Goal: Task Accomplishment & Management: Manage account settings

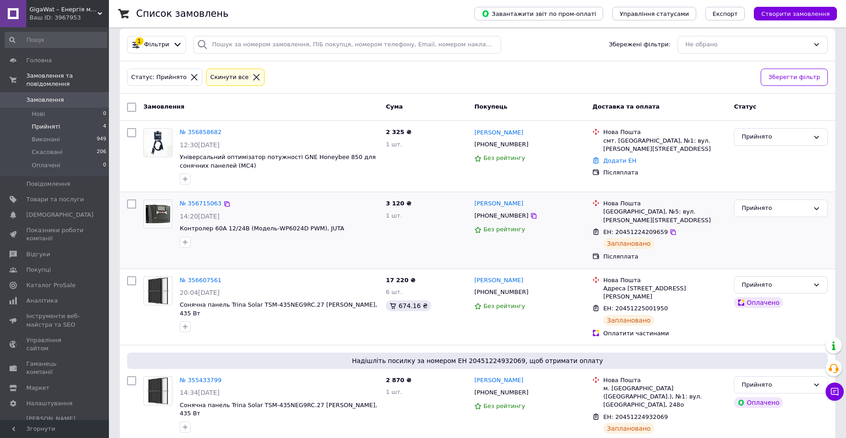
scroll to position [65, 0]
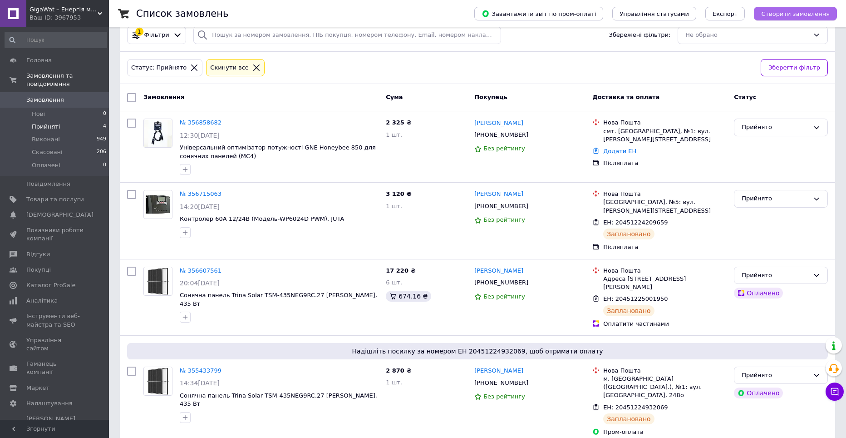
click at [795, 17] on span "Створити замовлення" at bounding box center [796, 13] width 69 height 7
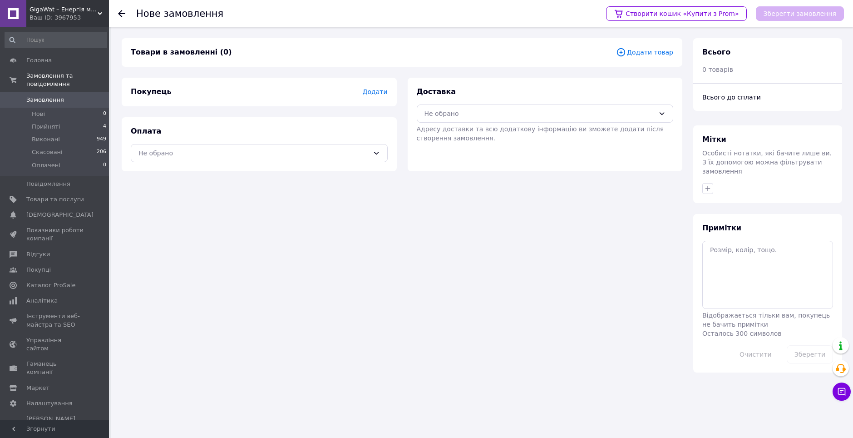
click at [620, 47] on div "Товари в замовленні (0) Додати товар" at bounding box center [402, 52] width 561 height 29
click at [626, 47] on icon at bounding box center [621, 52] width 10 height 10
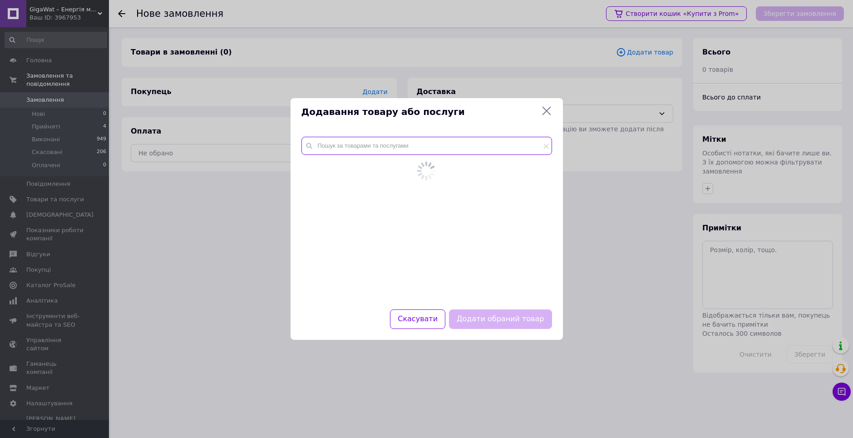
click at [344, 151] on input "text" at bounding box center [427, 146] width 251 height 18
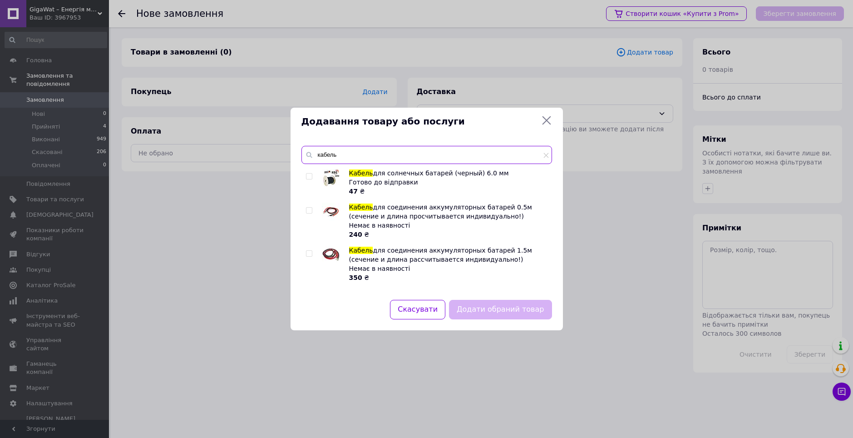
type input "кабель"
click at [311, 173] on input "checkbox" at bounding box center [309, 176] width 6 height 6
checkbox input "true"
click at [507, 310] on button "Додати обраний товар" at bounding box center [500, 310] width 103 height 20
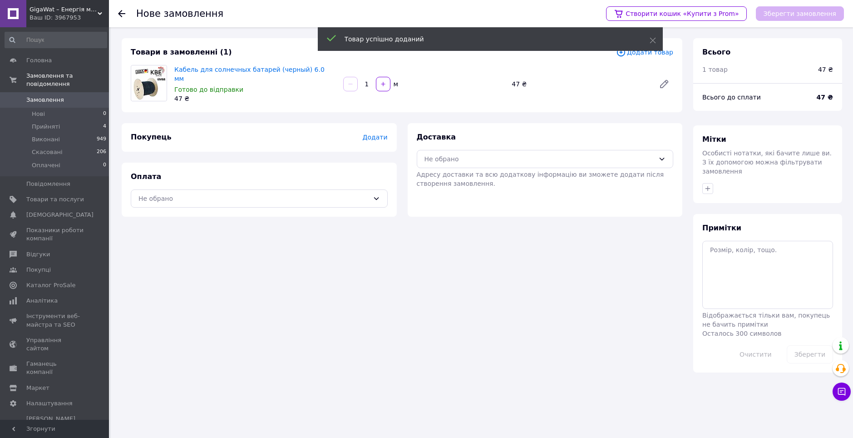
click at [369, 83] on input "1" at bounding box center [367, 84] width 15 height 7
type input "15"
click at [661, 51] on div "Товар успішно доданий" at bounding box center [490, 40] width 345 height 26
click at [659, 56] on span "Додати товар" at bounding box center [644, 52] width 57 height 10
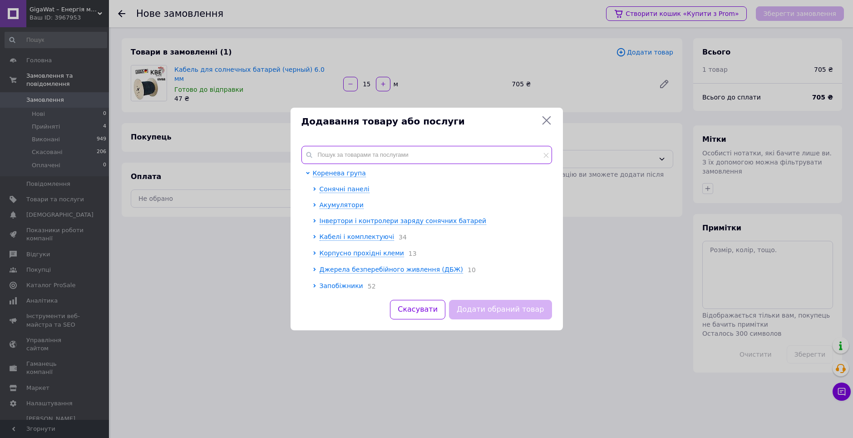
click at [345, 158] on input "text" at bounding box center [427, 155] width 251 height 18
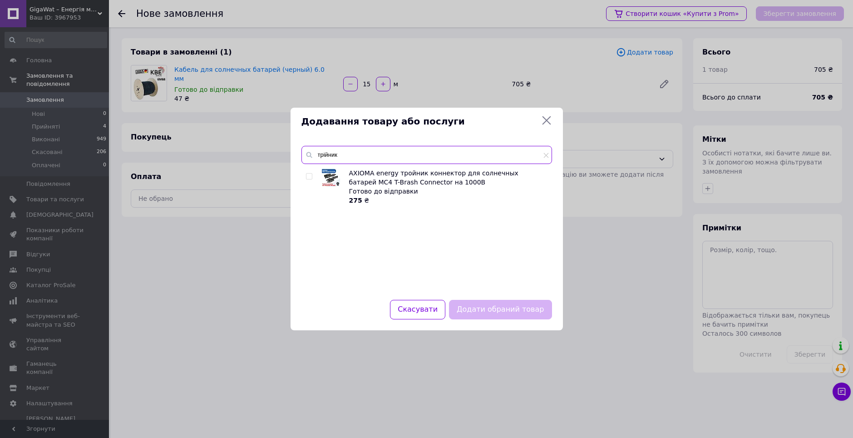
type input "трійник"
click at [309, 175] on input "checkbox" at bounding box center [309, 176] width 6 height 6
checkbox input "true"
click at [506, 313] on button "Додати обраний товар" at bounding box center [500, 310] width 103 height 20
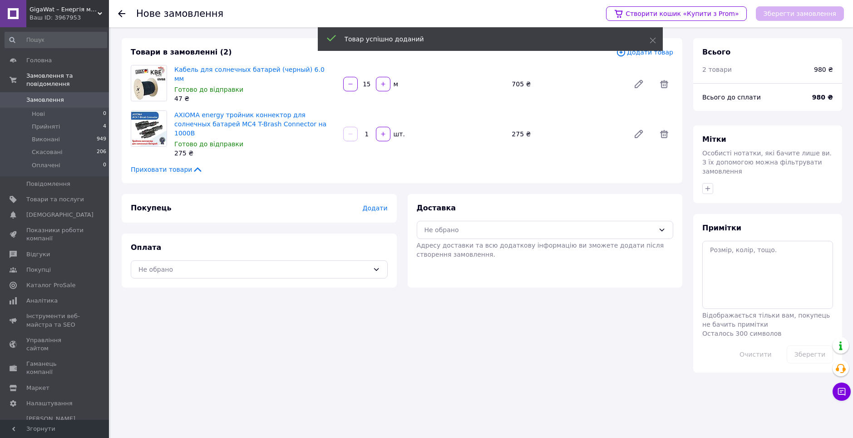
click at [376, 203] on div "Покупець Додати" at bounding box center [259, 208] width 275 height 29
click at [376, 204] on span "Додати" at bounding box center [374, 207] width 25 height 7
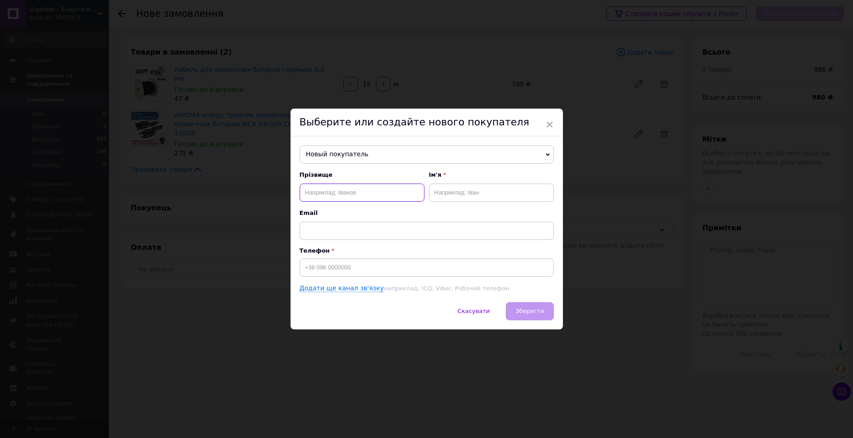
click at [358, 193] on input "text" at bounding box center [362, 192] width 125 height 18
click at [365, 263] on input at bounding box center [427, 267] width 254 height 18
paste input "[PHONE_NUMBER]"
type input "[PHONE_NUMBER]"
click at [350, 191] on input "text" at bounding box center [362, 192] width 125 height 18
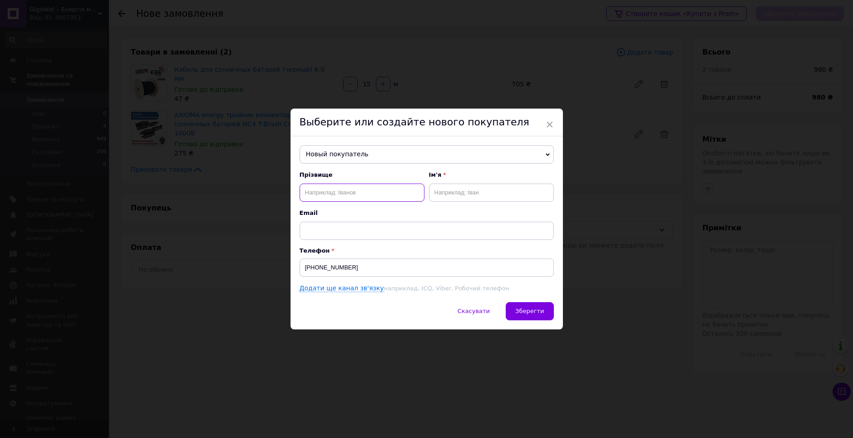
paste input "Ліха Олександр Петрович"
type input "Ліха Олександр Петрович"
click at [447, 188] on input "text" at bounding box center [491, 192] width 125 height 18
paste input "Ліха Олександр Петрович"
drag, startPoint x: 446, startPoint y: 193, endPoint x: 424, endPoint y: 198, distance: 22.6
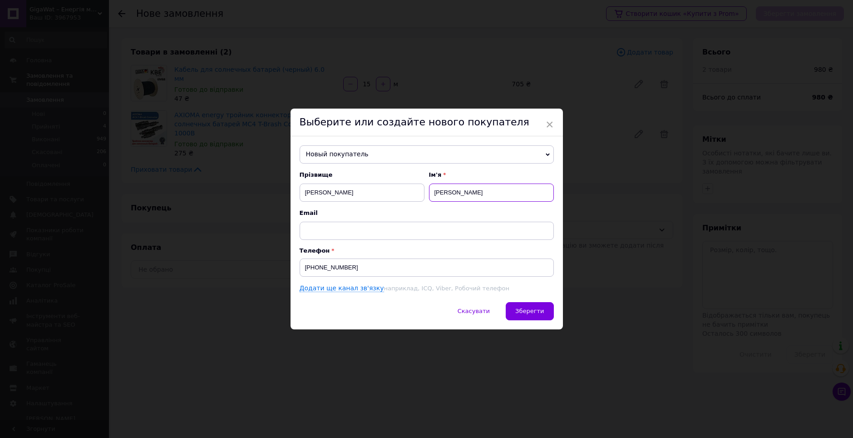
click at [424, 198] on div "Прізвище Ліха Олександр Петрович Ім'я Ліха Олександр Петрович" at bounding box center [427, 186] width 254 height 31
drag, startPoint x: 463, startPoint y: 194, endPoint x: 499, endPoint y: 192, distance: 36.0
click at [499, 192] on input "Олександр Петрович" at bounding box center [491, 192] width 125 height 18
type input "Олександр"
drag, startPoint x: 315, startPoint y: 193, endPoint x: 441, endPoint y: 193, distance: 126.2
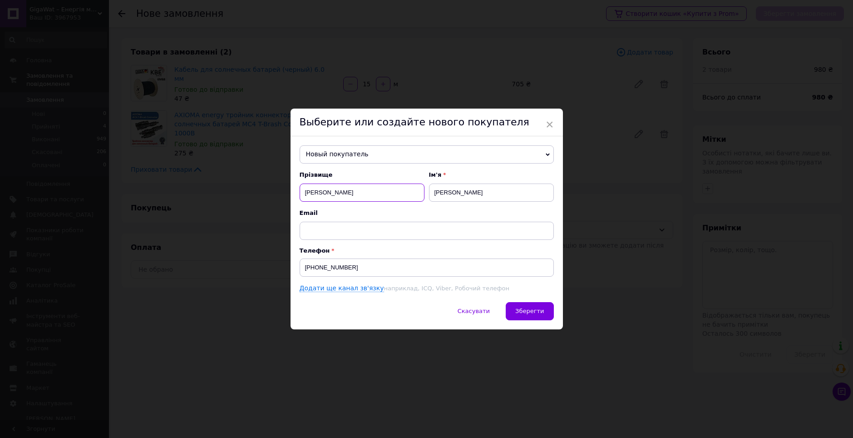
click at [443, 193] on div "Прізвище Ліха Олександр Петрович Ім'я Олександр" at bounding box center [427, 186] width 254 height 31
type input "Ліха"
click at [529, 308] on span "Зберегти" at bounding box center [529, 310] width 29 height 7
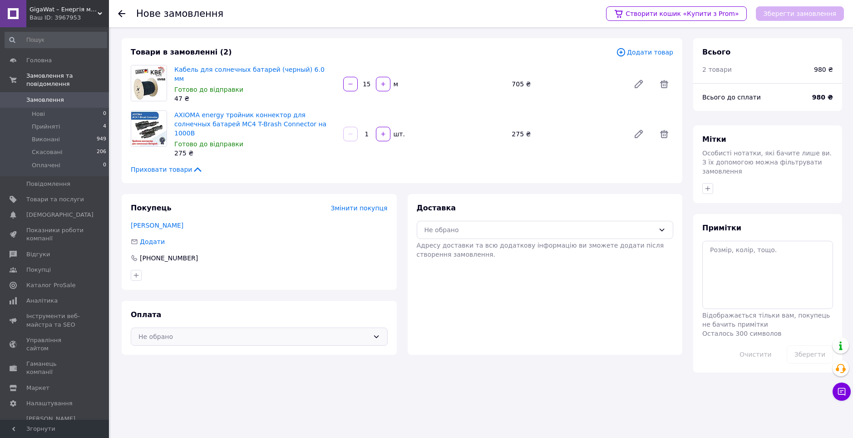
click at [281, 331] on div "Не обрано" at bounding box center [254, 336] width 231 height 10
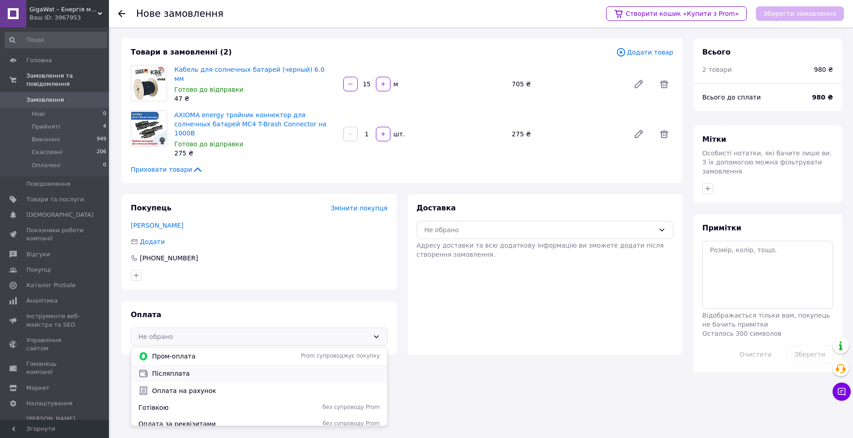
click at [243, 369] on span "Післяплата" at bounding box center [266, 373] width 228 height 9
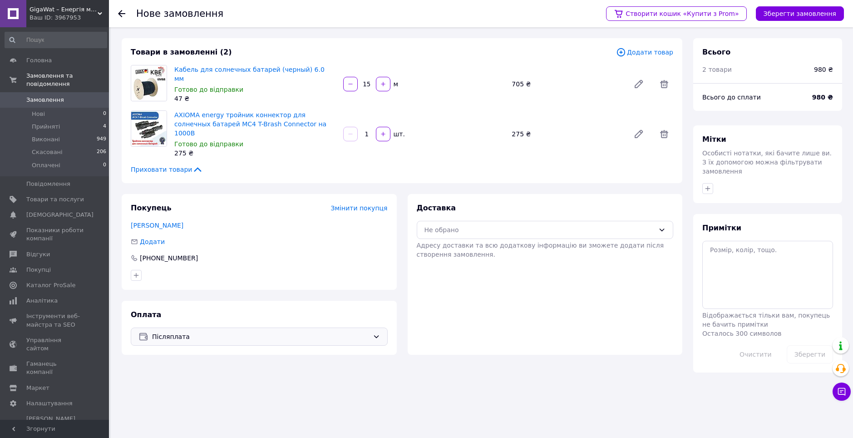
click at [475, 242] on span "Адресу доставки та всю додаткову інформацію ви зможете додати після створення з…" at bounding box center [540, 250] width 247 height 16
click at [479, 225] on div "Не обрано" at bounding box center [540, 230] width 231 height 10
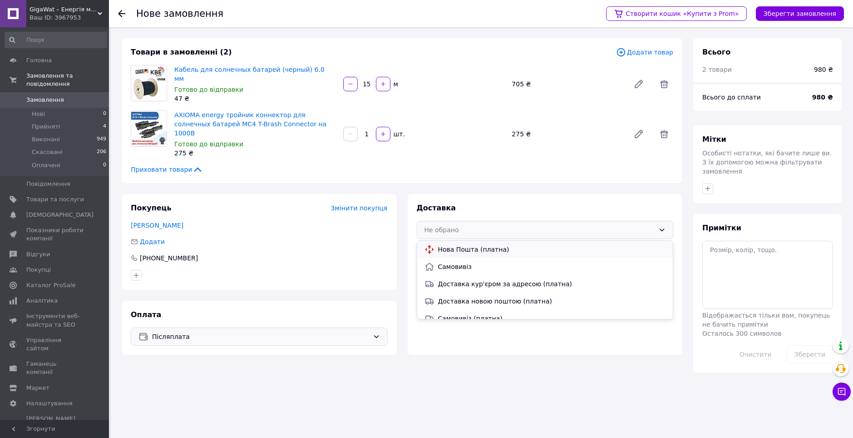
click at [485, 245] on span "Нова Пошта (платна)" at bounding box center [552, 249] width 228 height 9
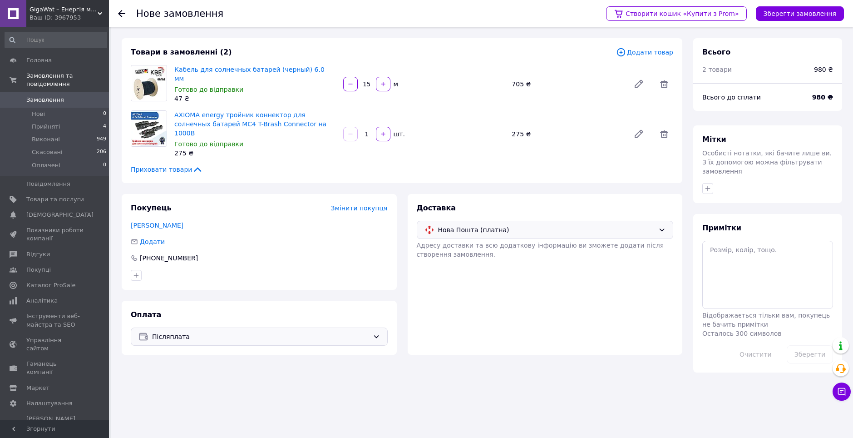
click at [797, 4] on div "Створити кошик «Купити з Prom» Зберегти замовлення" at bounding box center [720, 13] width 247 height 27
click at [798, 7] on button "Зберегти замовлення" at bounding box center [800, 13] width 88 height 15
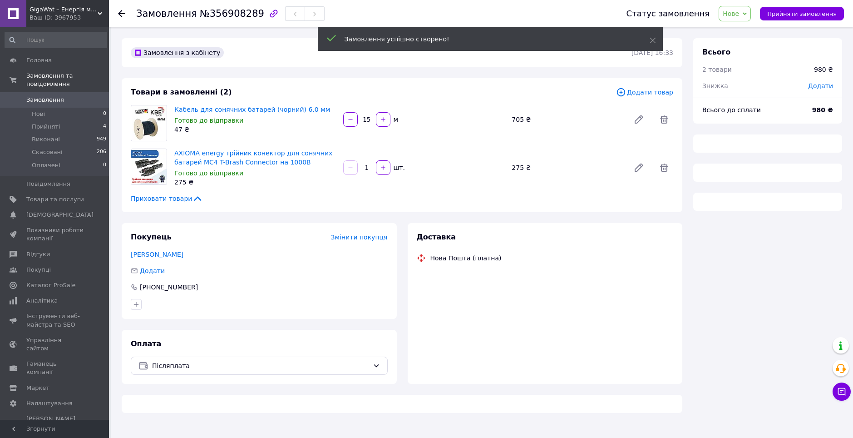
click at [739, 11] on span "Нове" at bounding box center [731, 13] width 16 height 7
click at [747, 25] on li "Прийнято" at bounding box center [740, 32] width 42 height 14
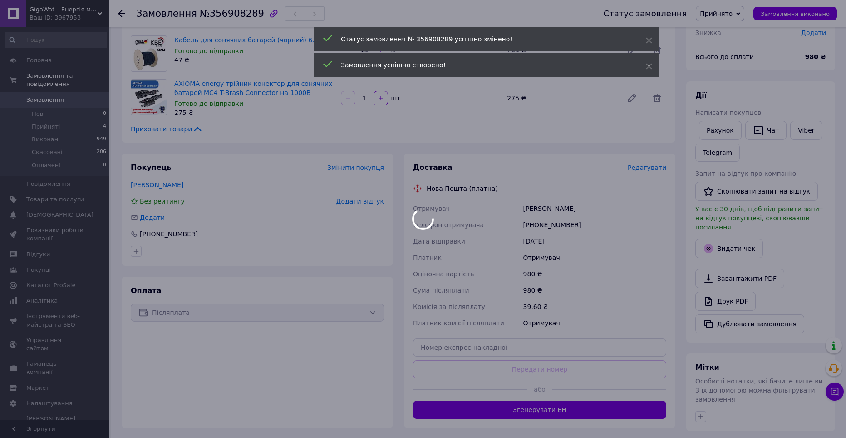
scroll to position [91, 0]
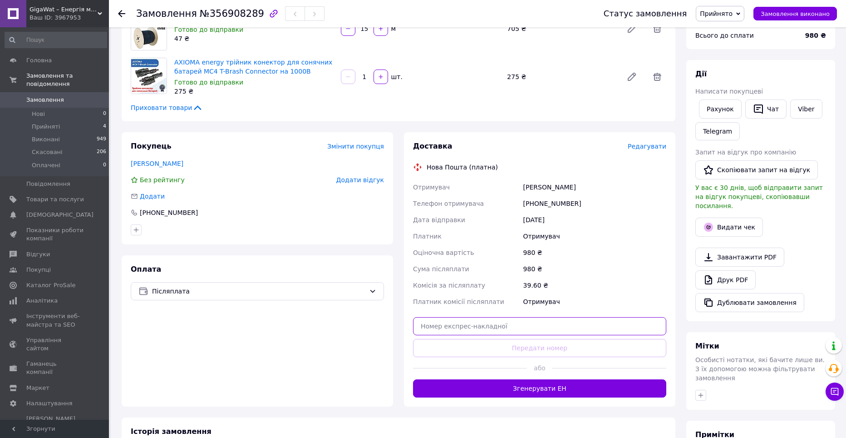
click at [510, 328] on input "text" at bounding box center [539, 326] width 253 height 18
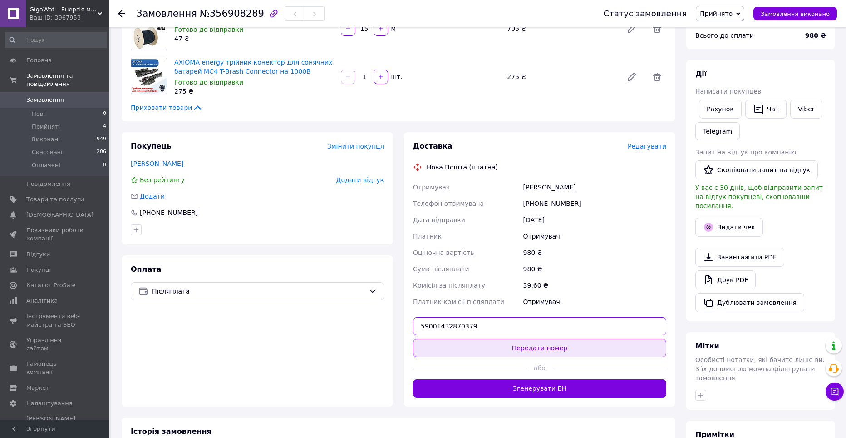
type input "59001432870379"
click at [540, 353] on button "Передати номер" at bounding box center [539, 348] width 253 height 18
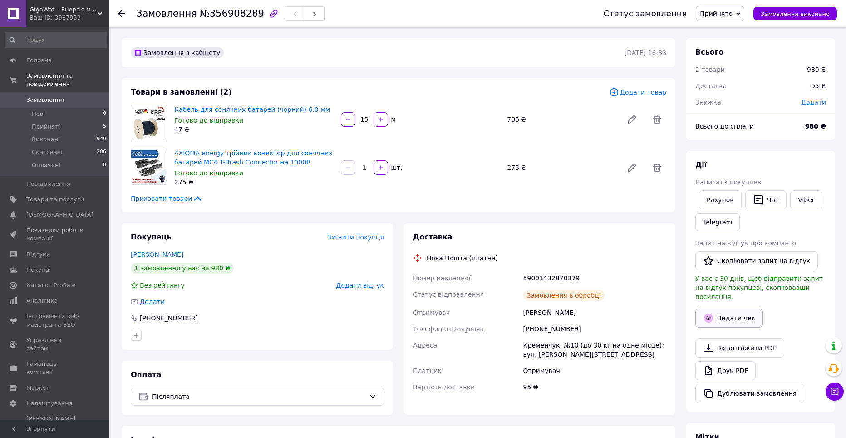
click at [745, 311] on button "Видати чек" at bounding box center [730, 317] width 68 height 19
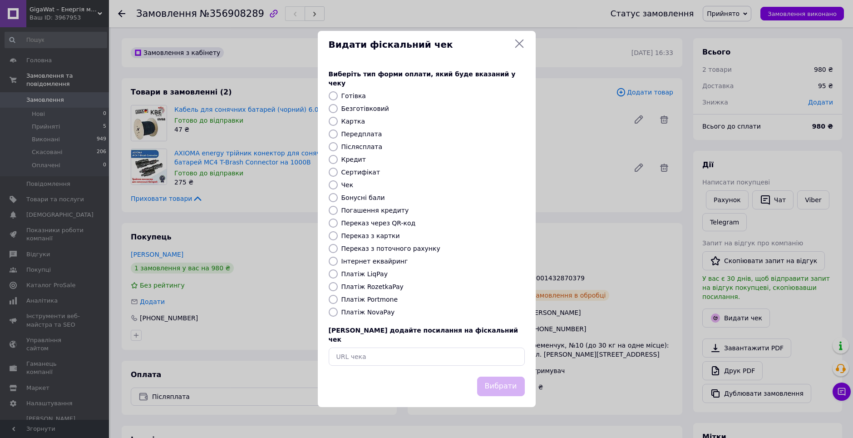
click at [356, 148] on label "Післясплата" at bounding box center [361, 146] width 41 height 7
click at [338, 148] on input "Післясплата" at bounding box center [333, 146] width 9 height 9
radio input "true"
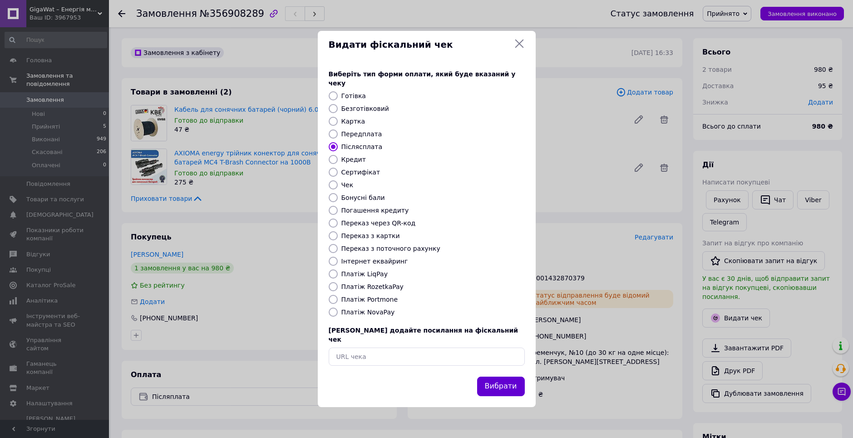
click at [515, 385] on button "Вибрати" at bounding box center [501, 386] width 48 height 20
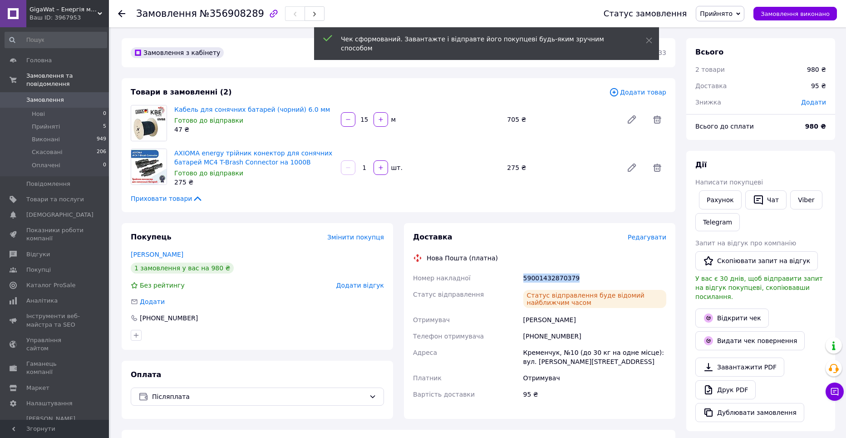
drag, startPoint x: 578, startPoint y: 277, endPoint x: 523, endPoint y: 280, distance: 55.0
click at [523, 280] on div "59001432870379" at bounding box center [595, 278] width 147 height 16
copy div "59001432870379"
click at [795, 201] on link "Viber" at bounding box center [807, 199] width 32 height 19
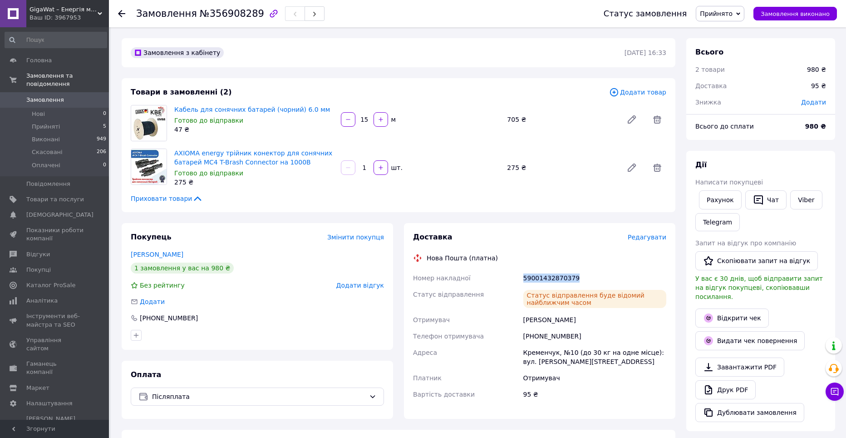
drag, startPoint x: 720, startPoint y: 14, endPoint x: 725, endPoint y: 22, distance: 9.8
click at [720, 14] on span "Прийнято" at bounding box center [716, 13] width 33 height 7
click at [727, 24] on ul "Виконано Скасовано Оплачено" at bounding box center [720, 45] width 49 height 46
click at [727, 19] on span "Прийнято" at bounding box center [720, 13] width 49 height 15
click at [729, 29] on li "Виконано" at bounding box center [721, 32] width 48 height 14
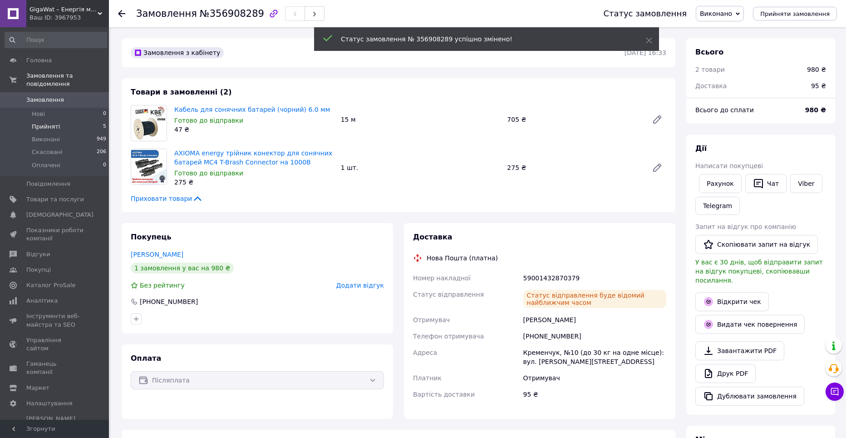
click at [96, 120] on li "Прийняті 5" at bounding box center [56, 126] width 112 height 13
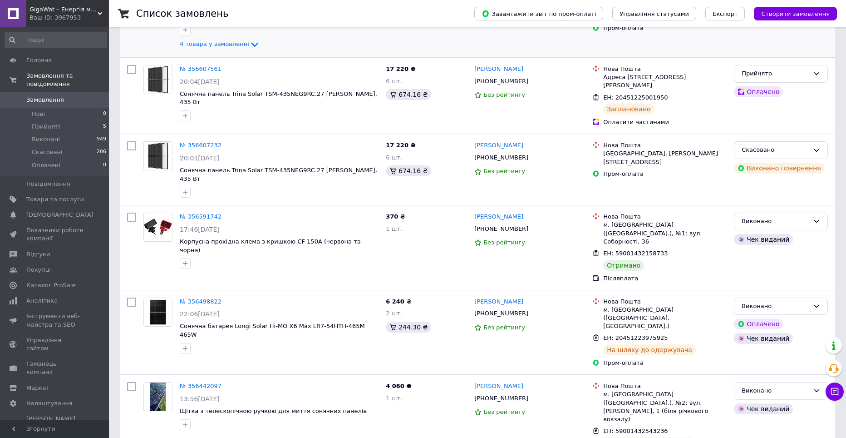
scroll to position [500, 0]
